Goal: Find specific page/section: Find specific page/section

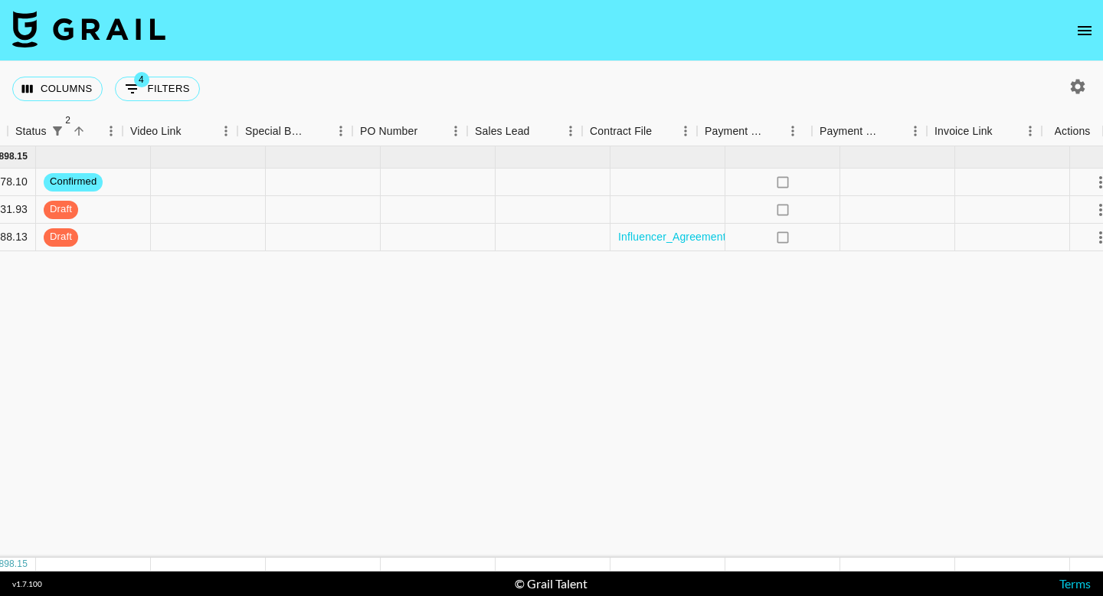
scroll to position [0, 1325]
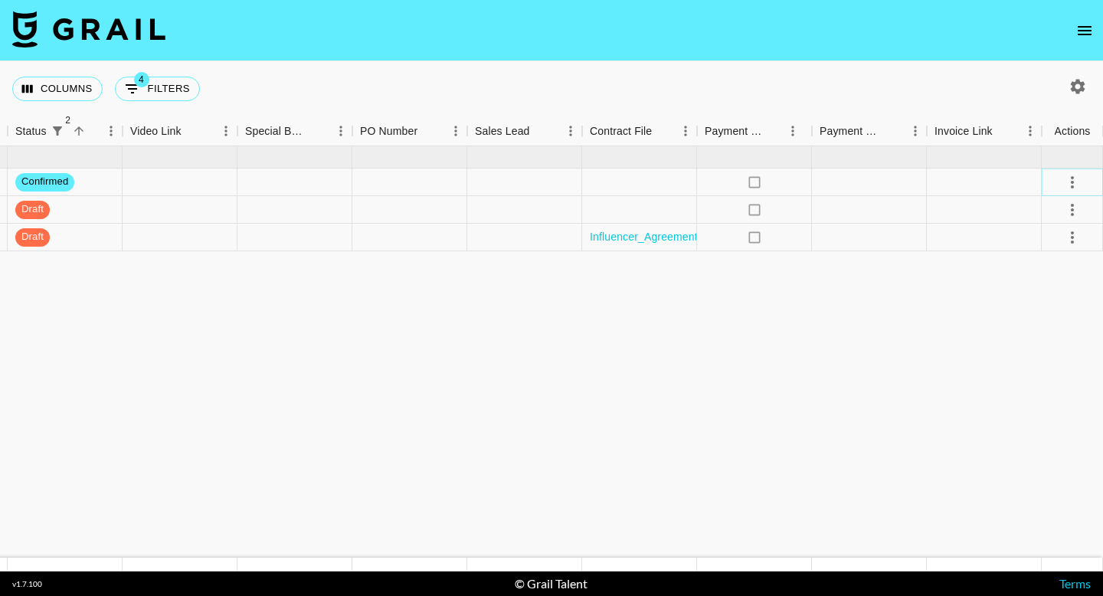
click at [1082, 182] on button "select merge strategy" at bounding box center [1072, 182] width 26 height 26
click at [1050, 276] on li "Draft Created" at bounding box center [1053, 271] width 100 height 28
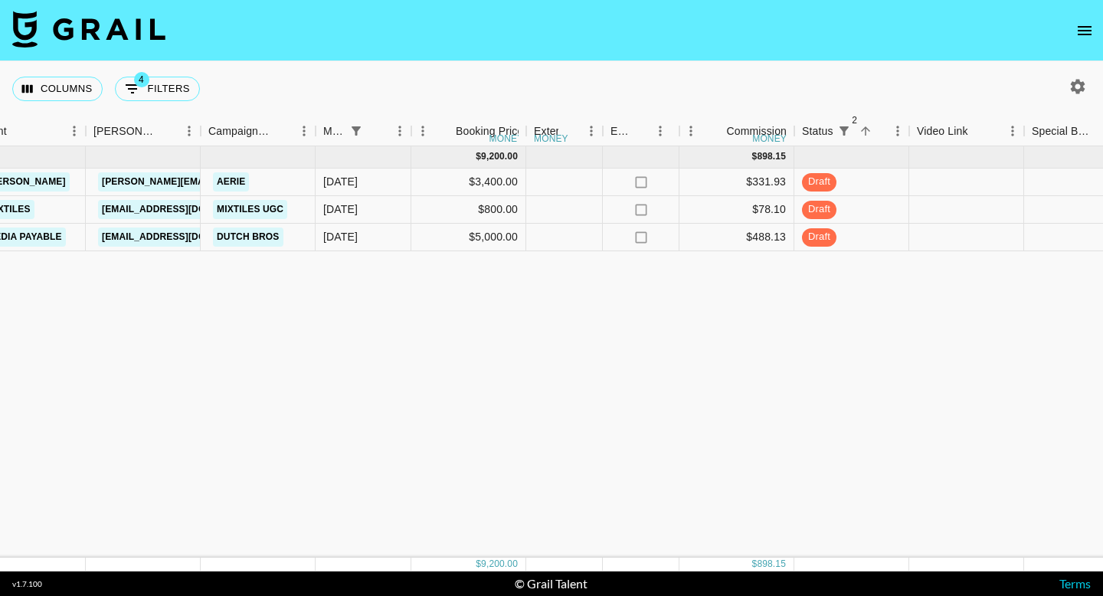
click at [580, 376] on div "[DATE] ( 3 ) $ 9,200.00 $ 898.15 recUdiAYiZYlzpgbE sabrinaannesocials [PERSON_N…" at bounding box center [676, 351] width 2428 height 411
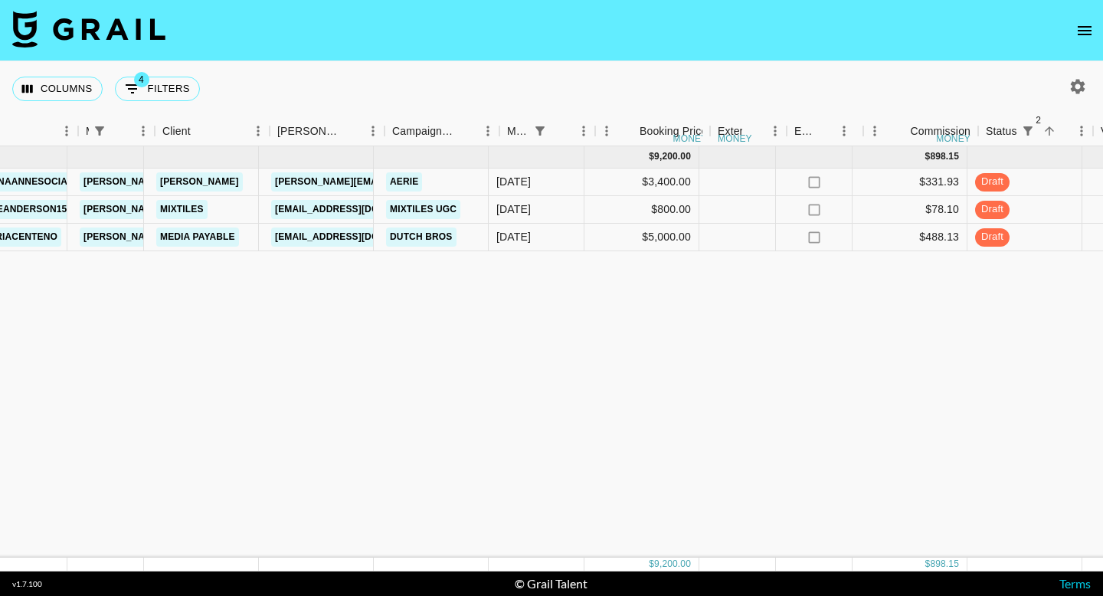
scroll to position [0, 355]
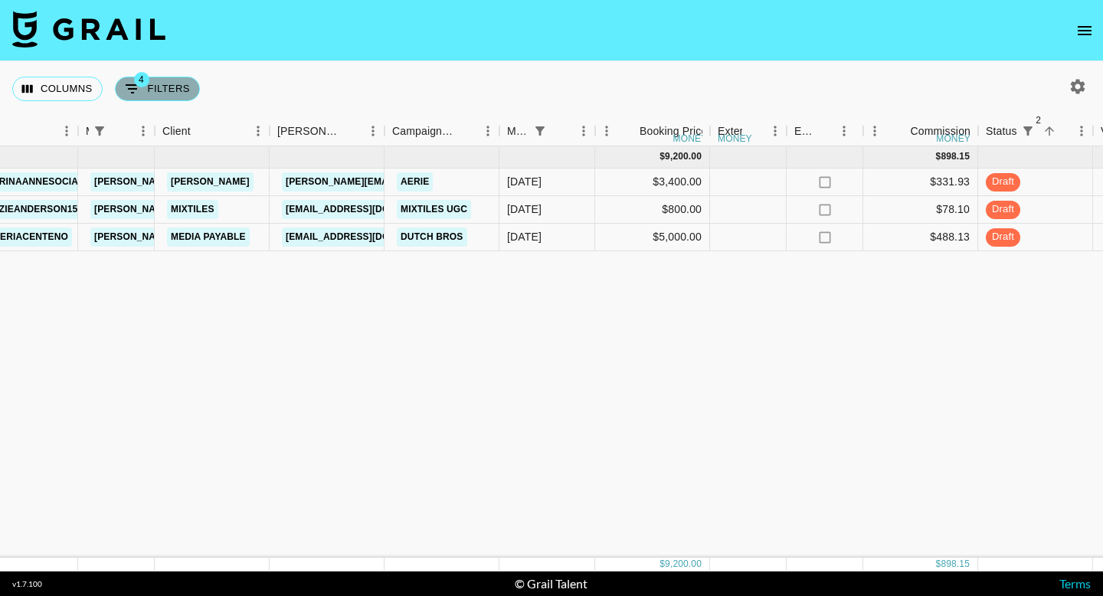
click at [159, 89] on button "4 Filters" at bounding box center [157, 89] width 85 height 25
select select "managerIds"
select select "monthDue2"
select select "[DATE]"
select select "status"
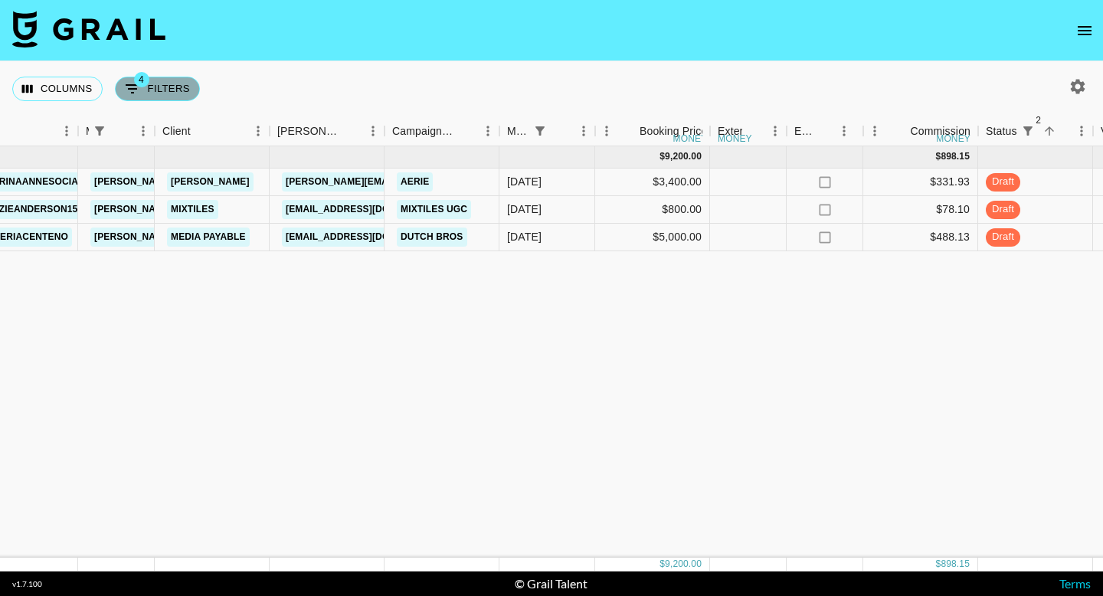
select select "not"
select select "declined"
select select "status"
select select "not"
select select "cancelled"
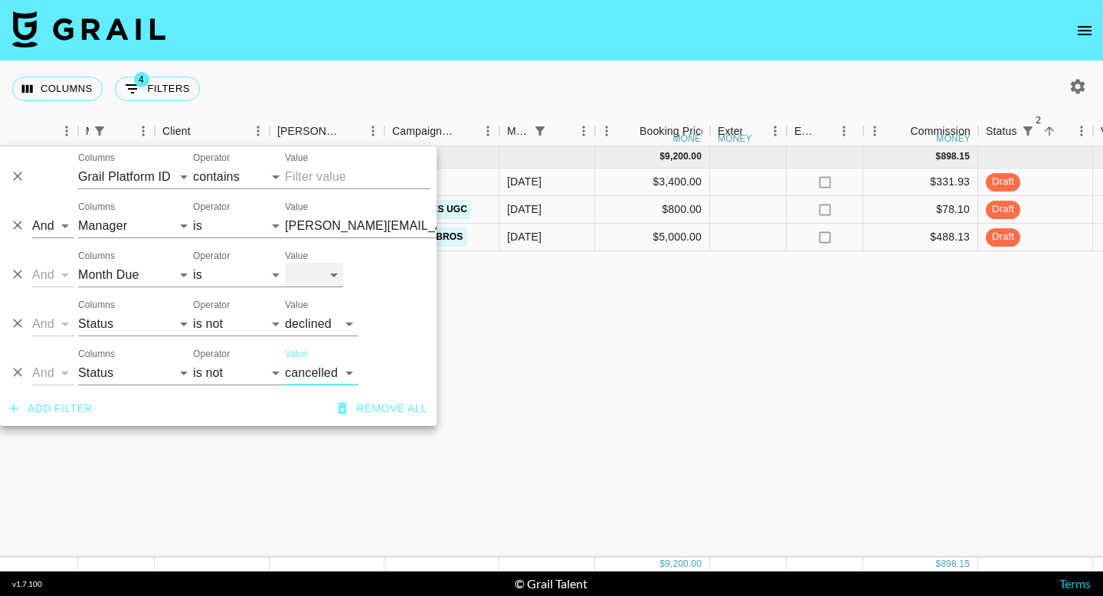
click at [327, 273] on select "[DATE] Aug '[DATE] Jun '[DATE] Apr '[DATE] Feb '[DATE] Dec '[DATE] Oct '[DATE] …" at bounding box center [314, 275] width 58 height 25
select select "[DATE]"
click at [285, 263] on select "[DATE] Aug '[DATE] Jun '[DATE] Apr '[DATE] Feb '[DATE] Dec '[DATE] Oct '[DATE] …" at bounding box center [314, 275] width 58 height 25
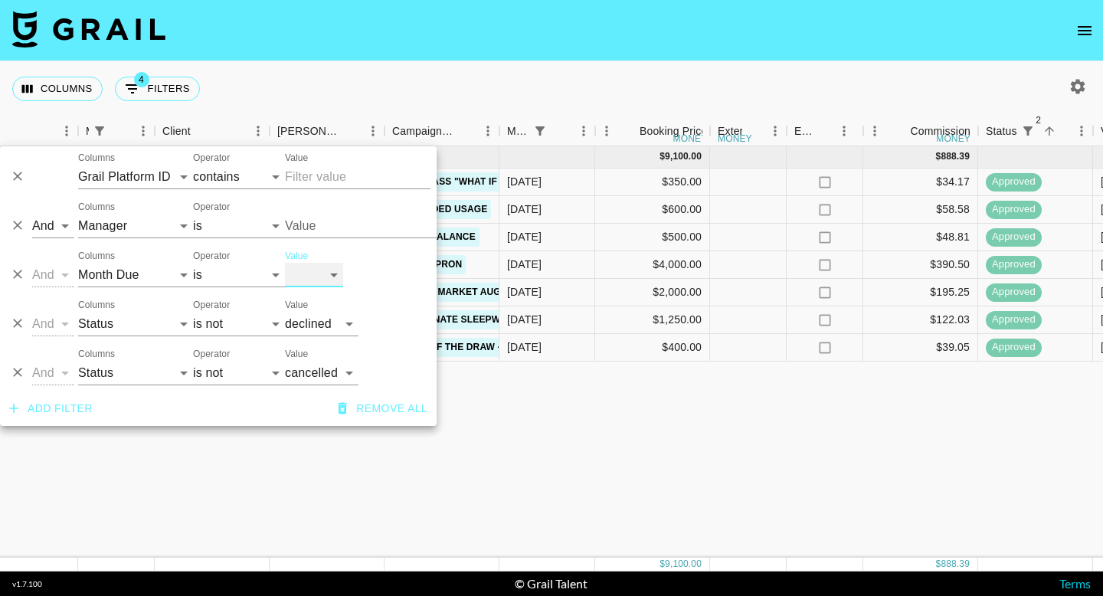
type input "[PERSON_NAME][EMAIL_ADDRESS][DOMAIN_NAME]"
click at [610, 409] on div "[DATE] ( 7 ) $ 9,100.00 $ 888.39 recJC3QANqd6tEZL6 [PERSON_NAME] [PERSON_NAME][…" at bounding box center [859, 351] width 2428 height 411
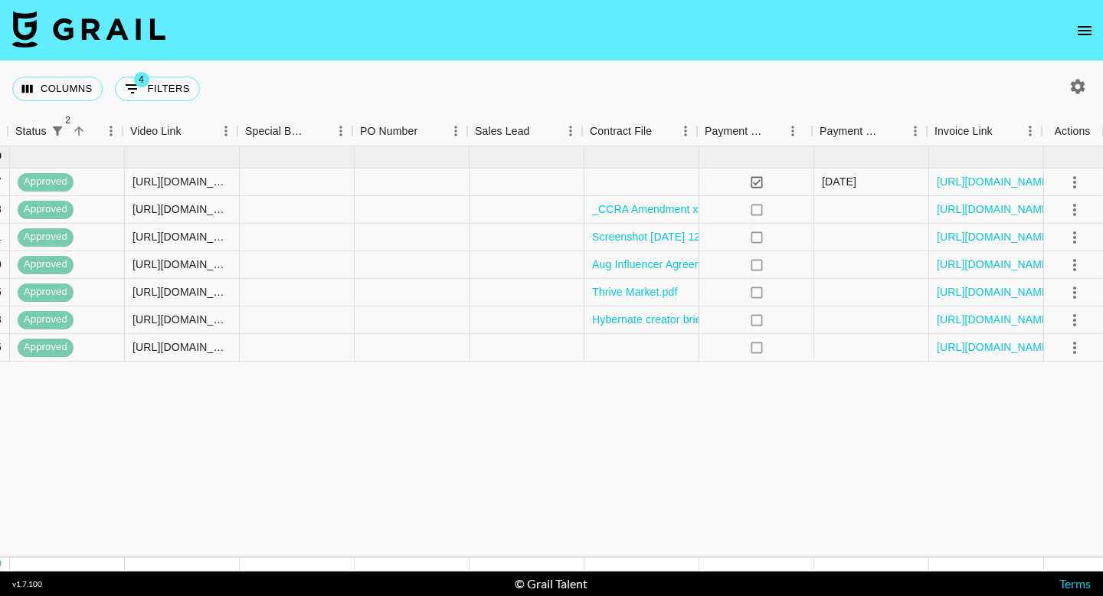
scroll to position [0, 1325]
click at [997, 293] on link "[URL][DOMAIN_NAME]" at bounding box center [992, 291] width 116 height 15
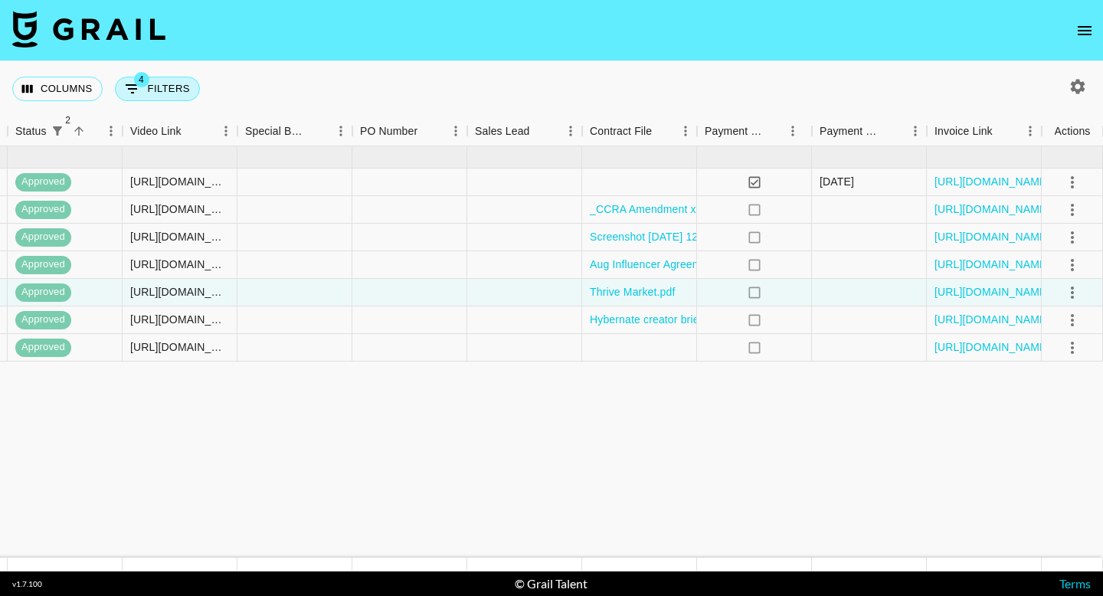
click at [172, 91] on button "4 Filters" at bounding box center [157, 89] width 85 height 25
select select "managerIds"
select select "monthDue2"
select select "[DATE]"
select select "status"
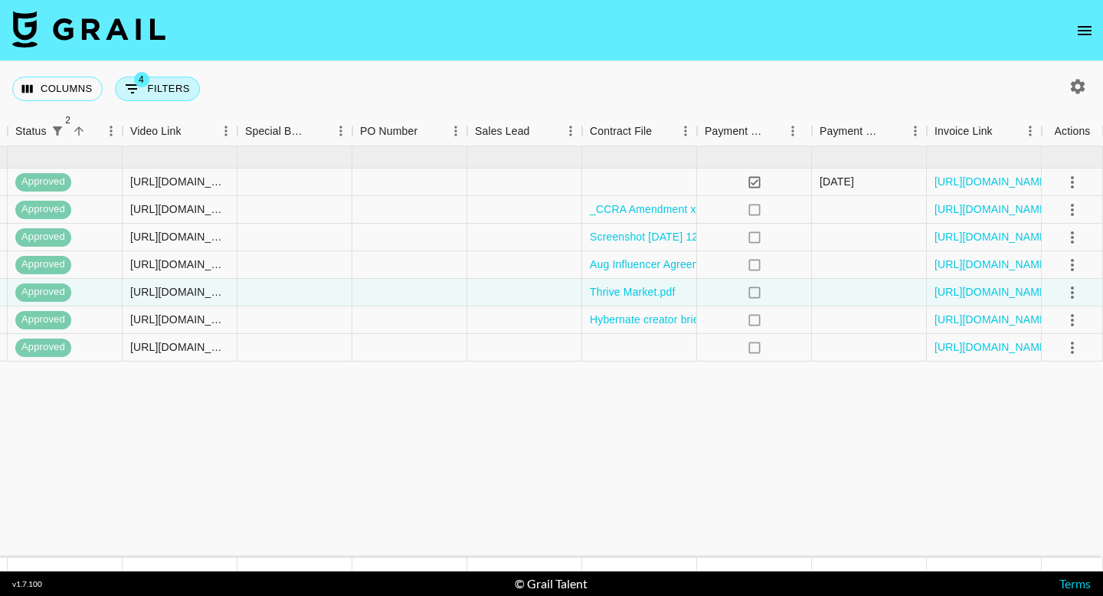
select select "not"
select select "declined"
select select "status"
select select "not"
select select "cancelled"
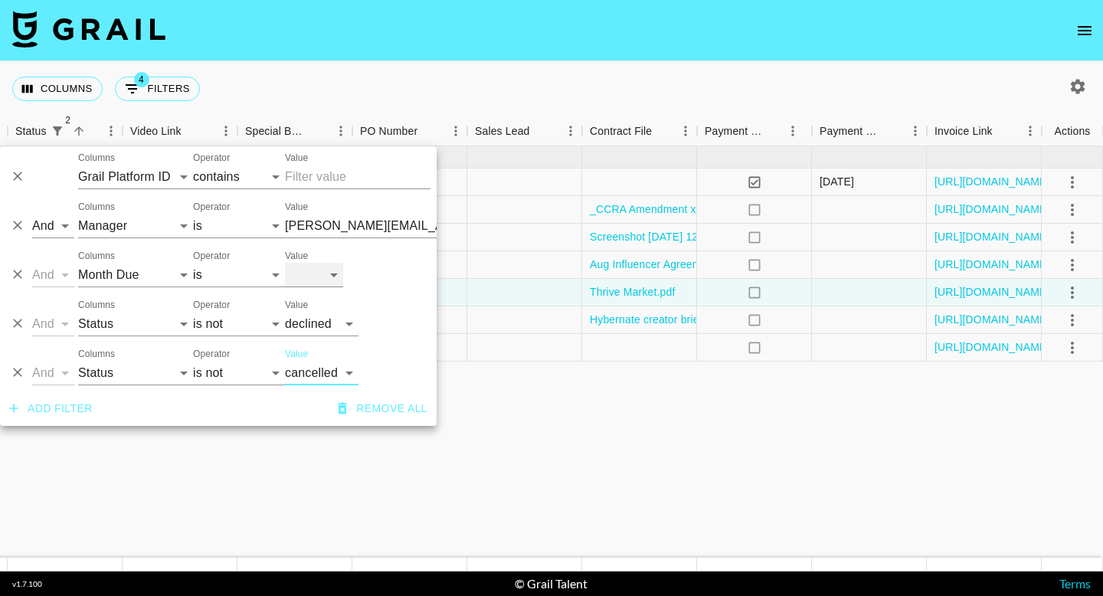
click at [326, 276] on select "[DATE] Aug '[DATE] Jun '[DATE] Apr '[DATE] Feb '[DATE] Dec '[DATE] Oct '[DATE] …" at bounding box center [314, 275] width 58 height 25
select select "[DATE]"
click at [285, 263] on select "[DATE] Aug '[DATE] Jun '[DATE] Apr '[DATE] Feb '[DATE] Dec '[DATE] Oct '[DATE] …" at bounding box center [314, 275] width 58 height 25
